Goal: Information Seeking & Learning: Learn about a topic

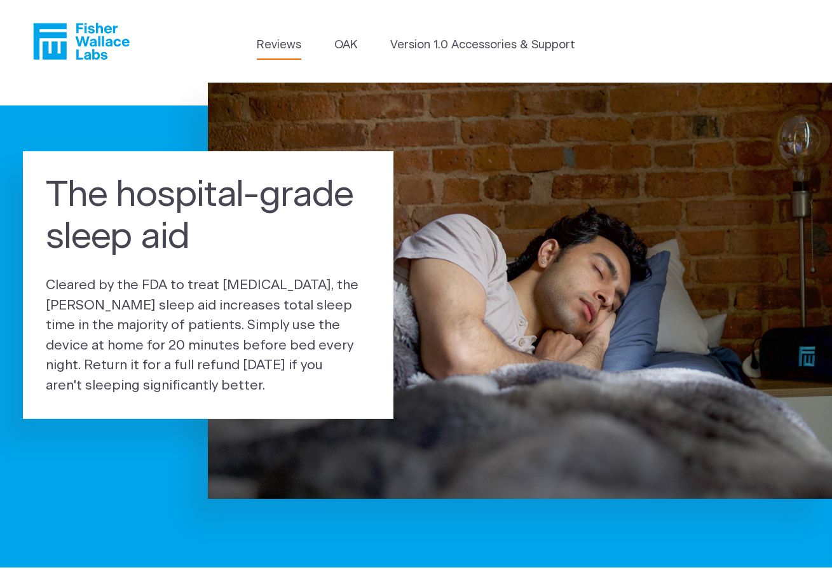
click at [286, 45] on link "Reviews" at bounding box center [279, 45] width 45 height 17
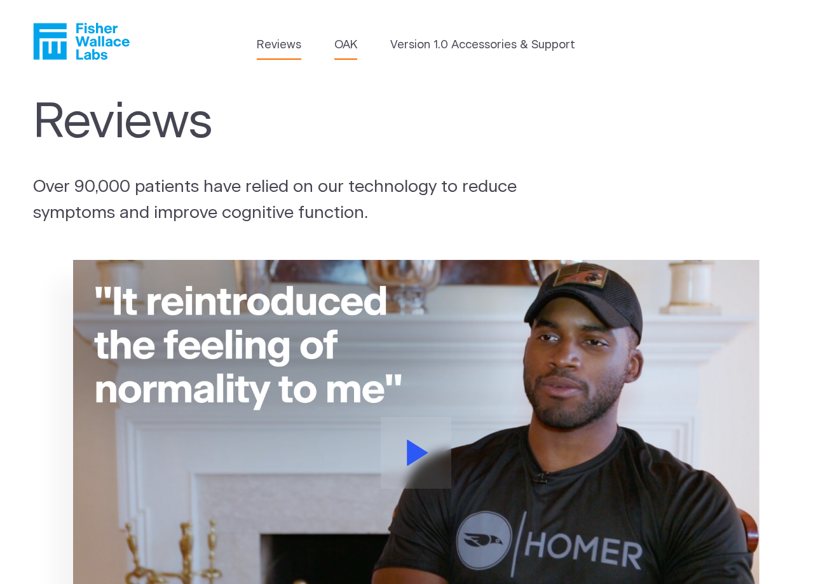
click at [347, 45] on link "OAK" at bounding box center [346, 45] width 23 height 17
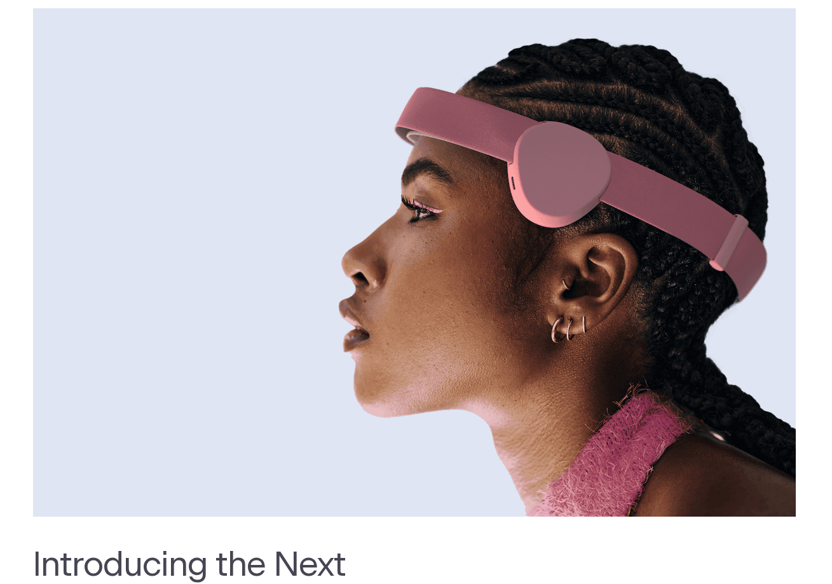
scroll to position [6, 0]
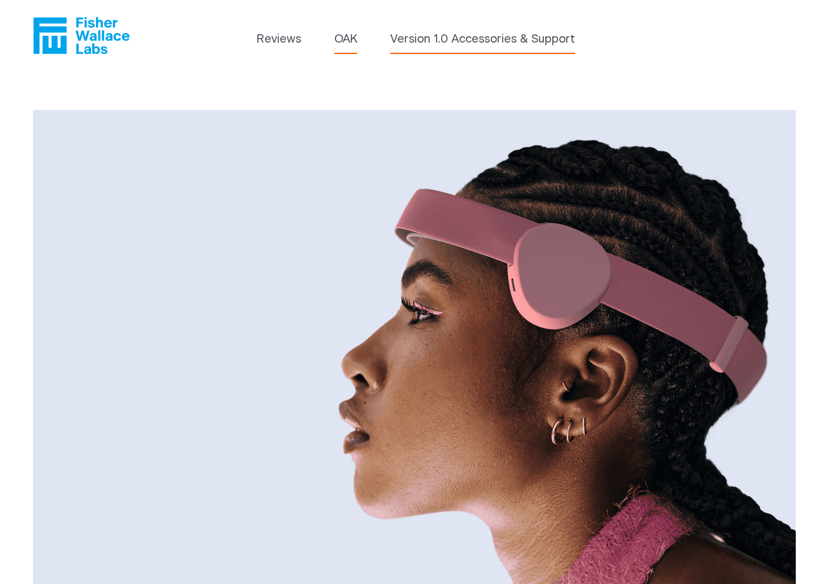
click at [494, 41] on link "Version 1.0 Accessories & Support" at bounding box center [482, 39] width 185 height 17
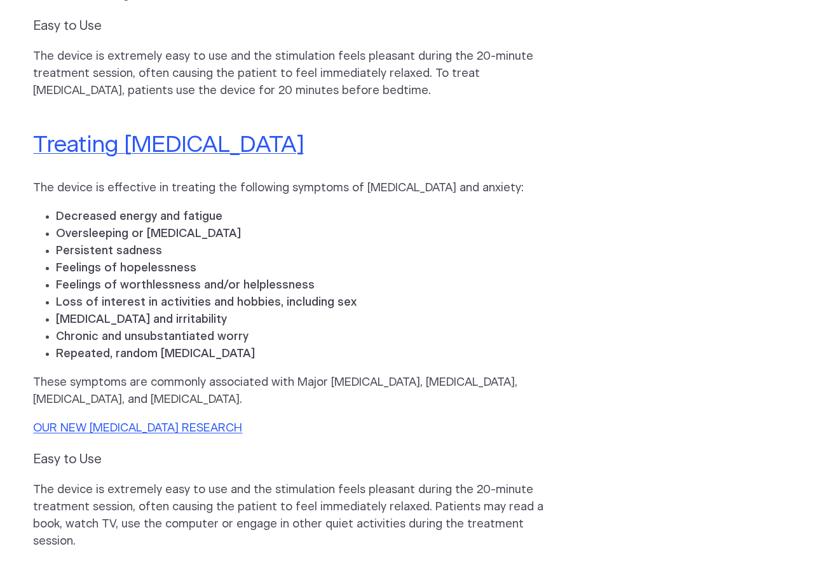
scroll to position [934, 0]
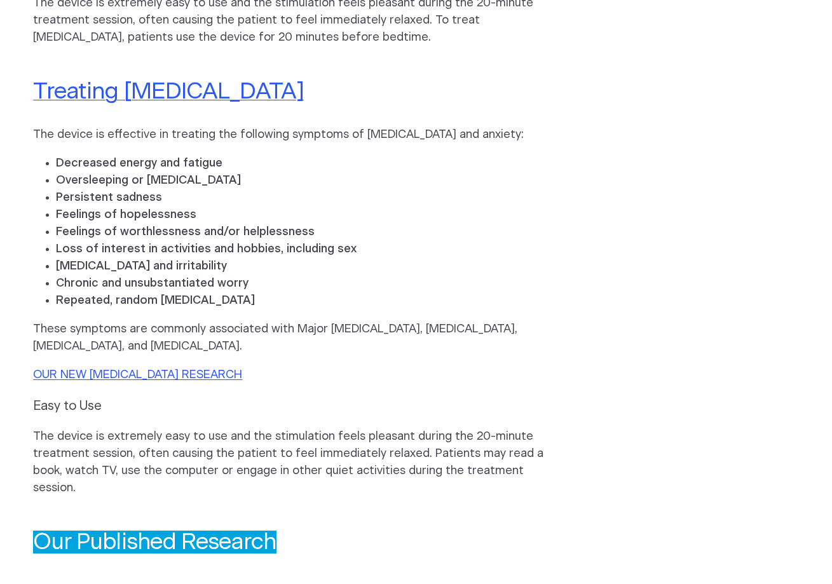
click at [248, 531] on link "Our Published Research" at bounding box center [154, 542] width 243 height 23
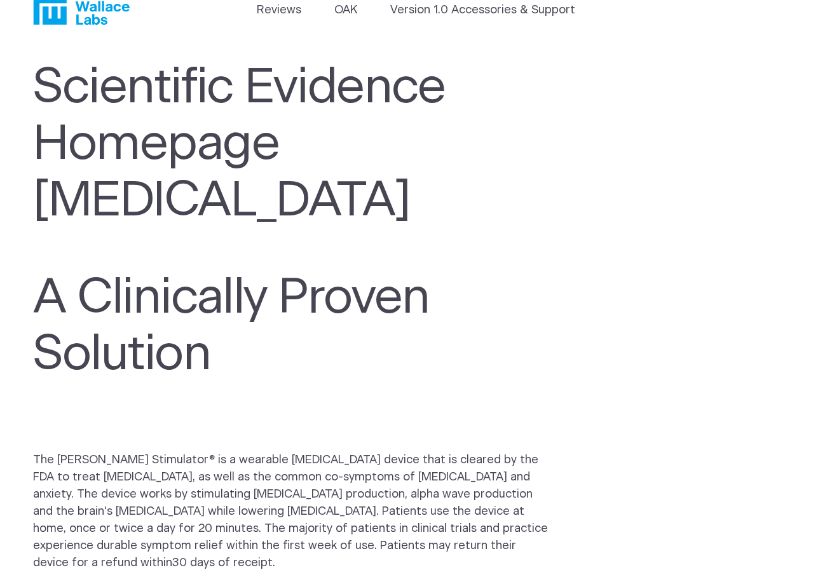
scroll to position [0, 0]
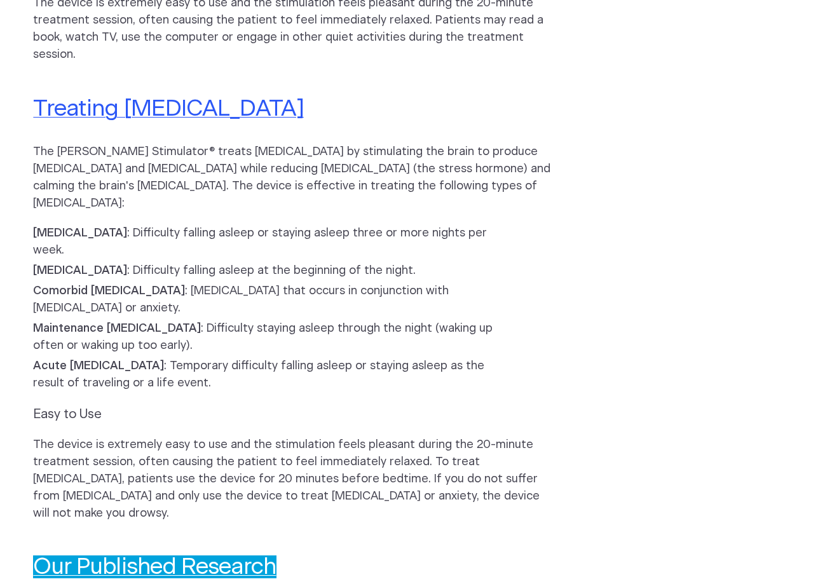
scroll to position [1039, 0]
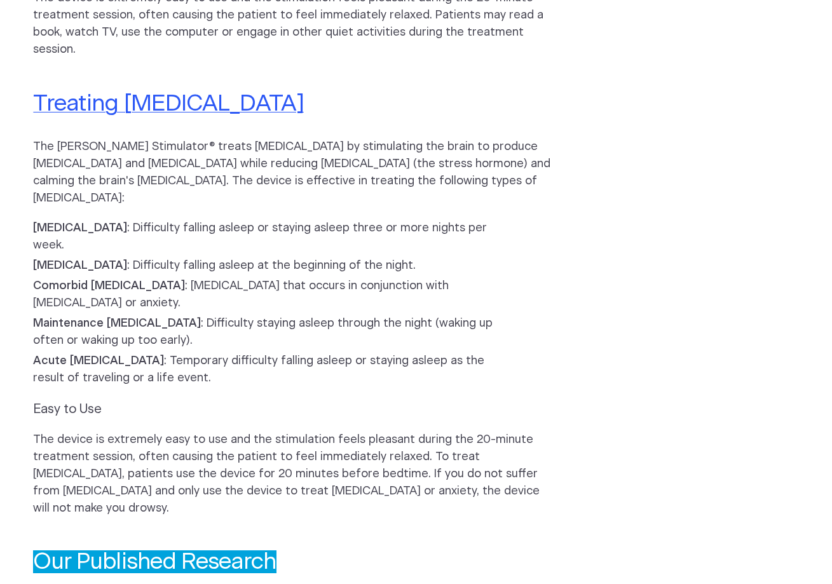
click at [245, 551] on link "Our Published Research" at bounding box center [154, 562] width 243 height 23
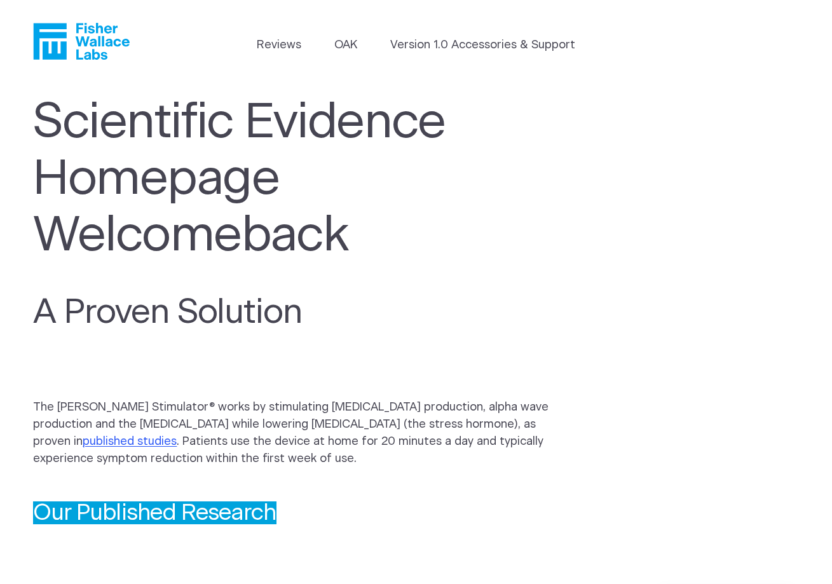
click at [245, 508] on link "Our Published Research" at bounding box center [154, 513] width 243 height 23
click at [137, 427] on p "The [PERSON_NAME] Stimulator® works by stimulating [MEDICAL_DATA] production, a…" at bounding box center [292, 433] width 519 height 69
click at [123, 421] on p "The [PERSON_NAME] Stimulator® works by stimulating [MEDICAL_DATA] production, a…" at bounding box center [292, 433] width 519 height 69
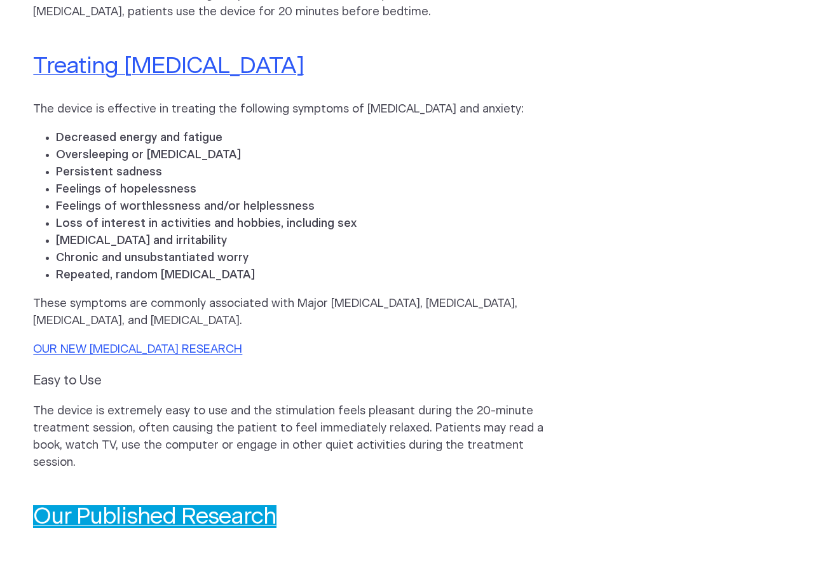
scroll to position [953, 0]
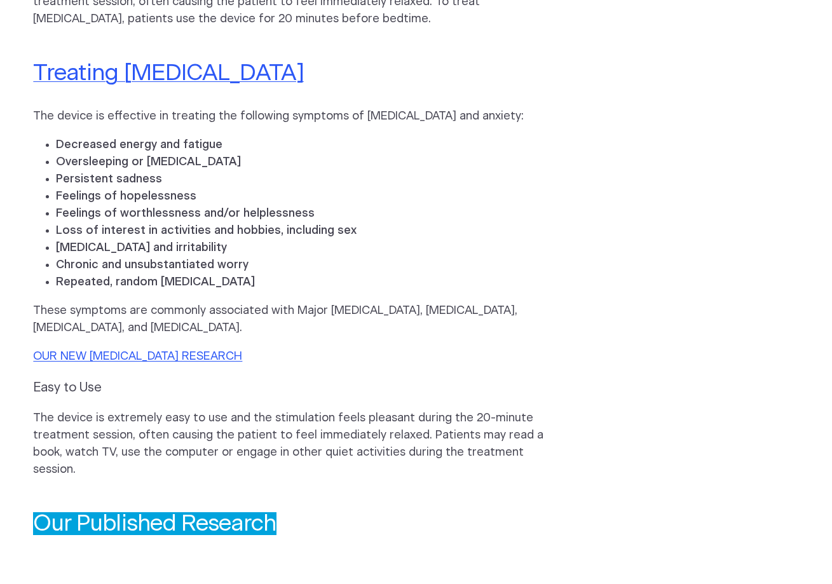
click at [244, 513] on link "Our Published Research" at bounding box center [154, 524] width 243 height 23
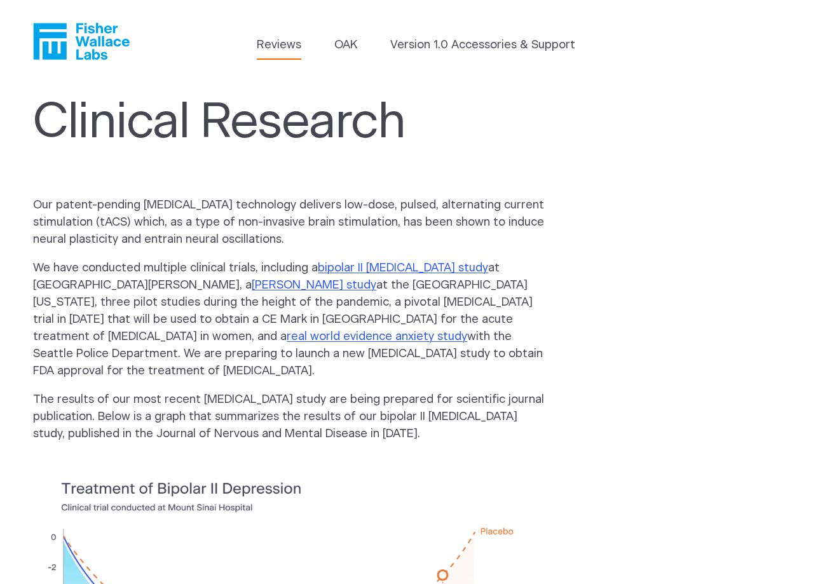
click at [287, 47] on link "Reviews" at bounding box center [279, 45] width 45 height 17
